Goal: Information Seeking & Learning: Learn about a topic

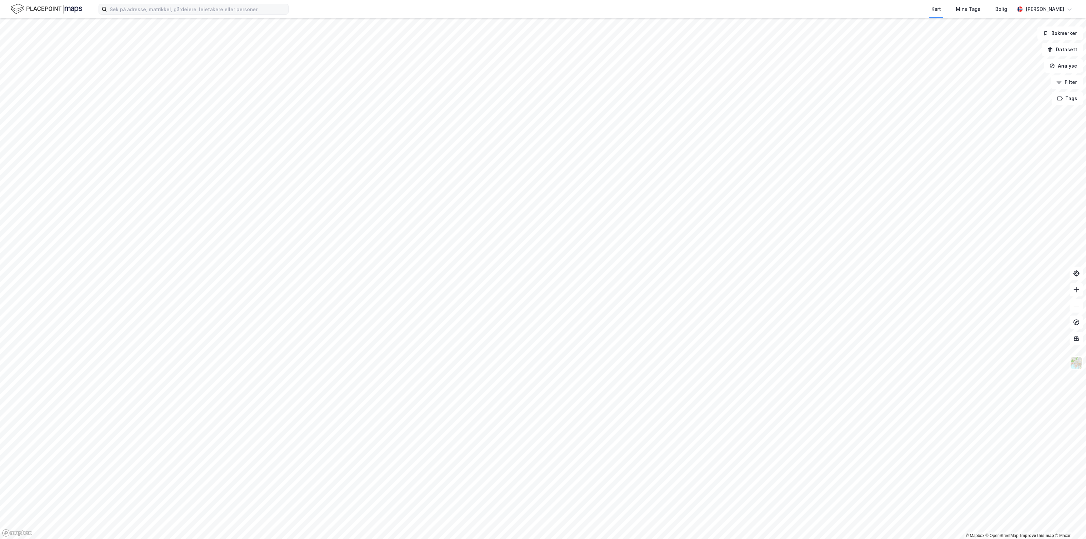
click at [191, 14] on label at bounding box center [193, 9] width 190 height 11
click at [191, 14] on input at bounding box center [197, 9] width 181 height 10
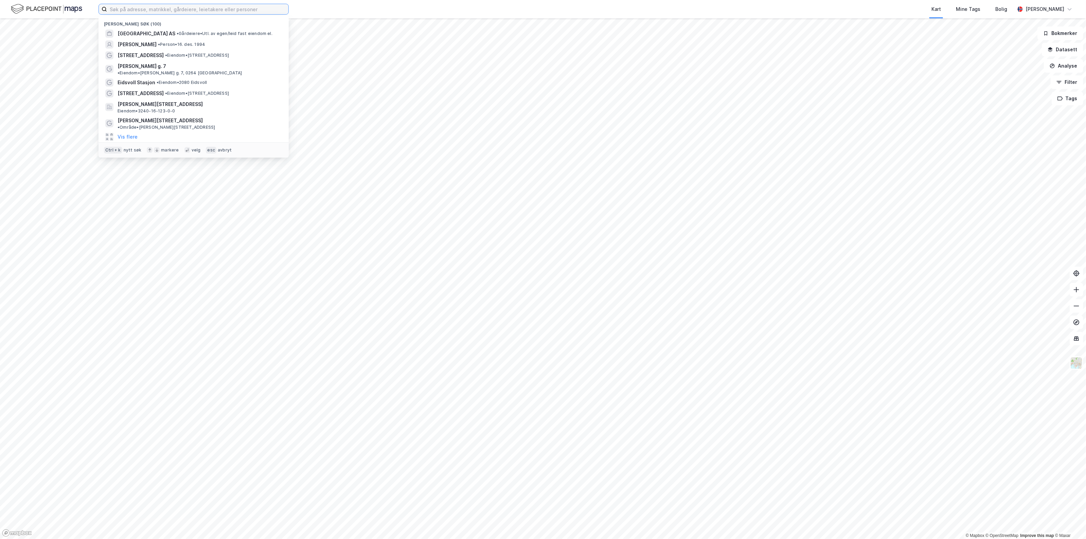
click at [194, 11] on input at bounding box center [197, 9] width 181 height 10
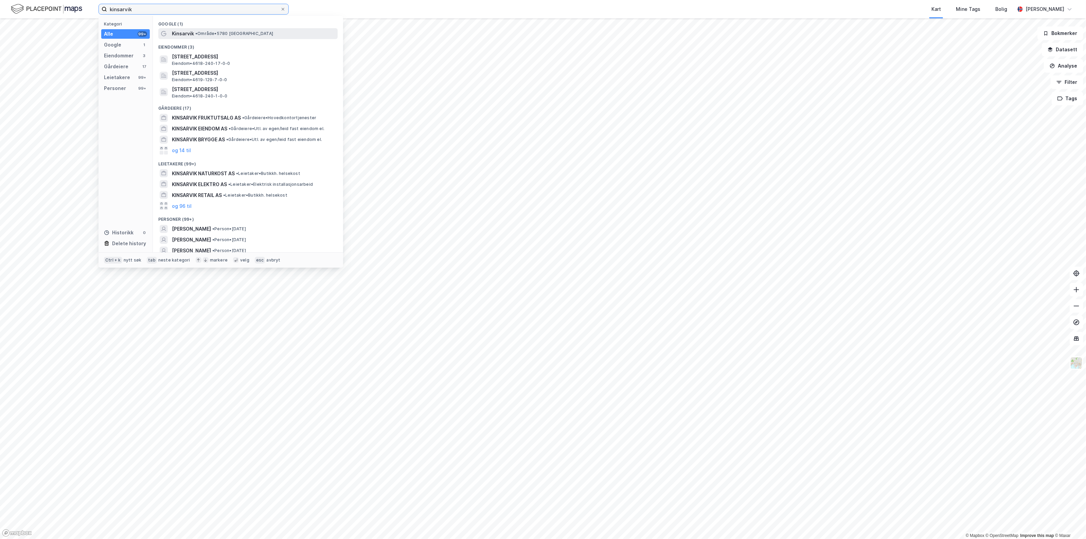
type input "kinsarvik"
click at [201, 34] on span "• Område • [GEOGRAPHIC_DATA]" at bounding box center [234, 33] width 78 height 5
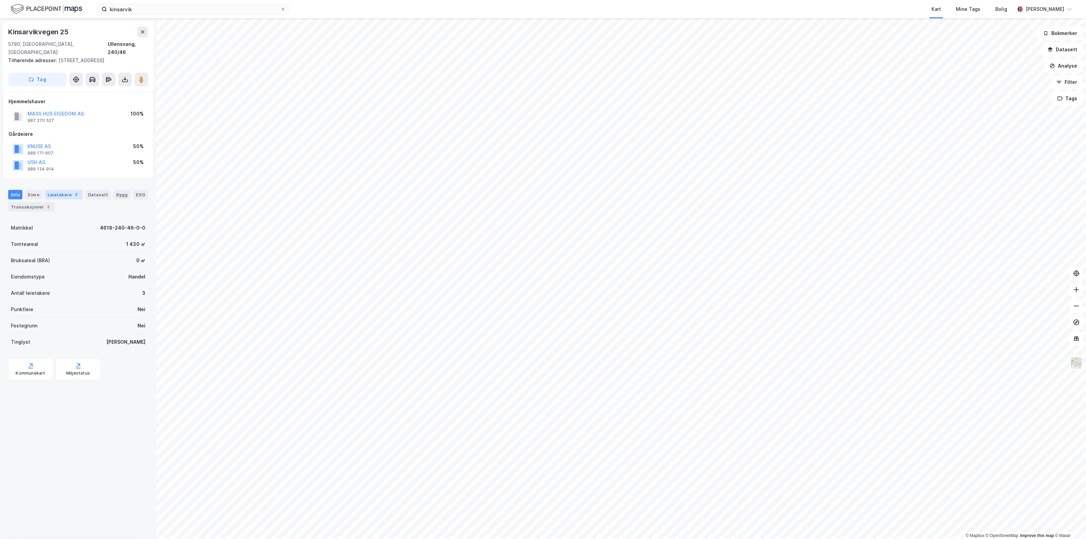
click at [53, 190] on div "Leietakere 3" at bounding box center [64, 195] width 38 height 10
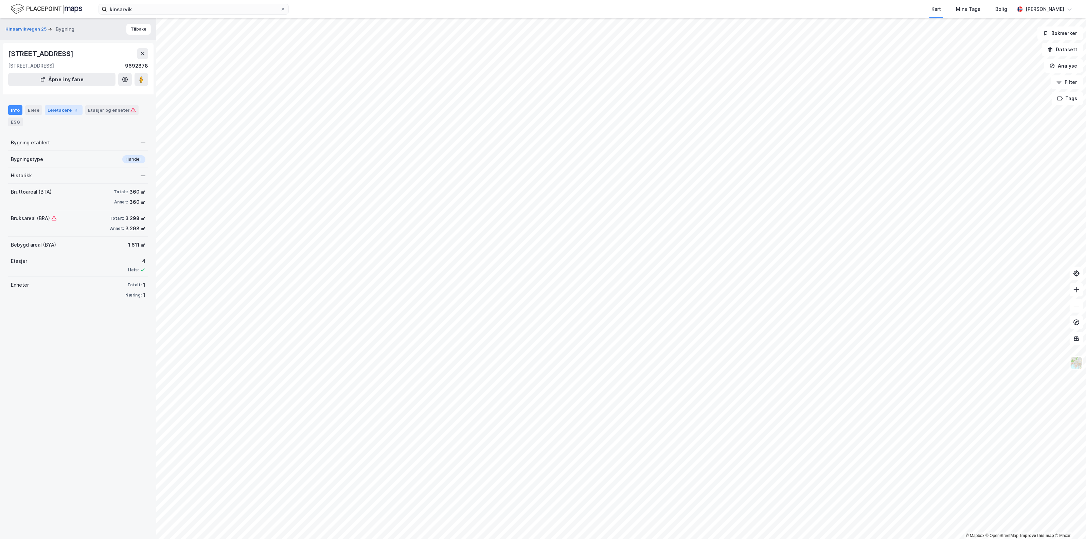
click at [66, 106] on div "Leietakere 3" at bounding box center [64, 110] width 38 height 10
